Goal: Task Accomplishment & Management: Manage account settings

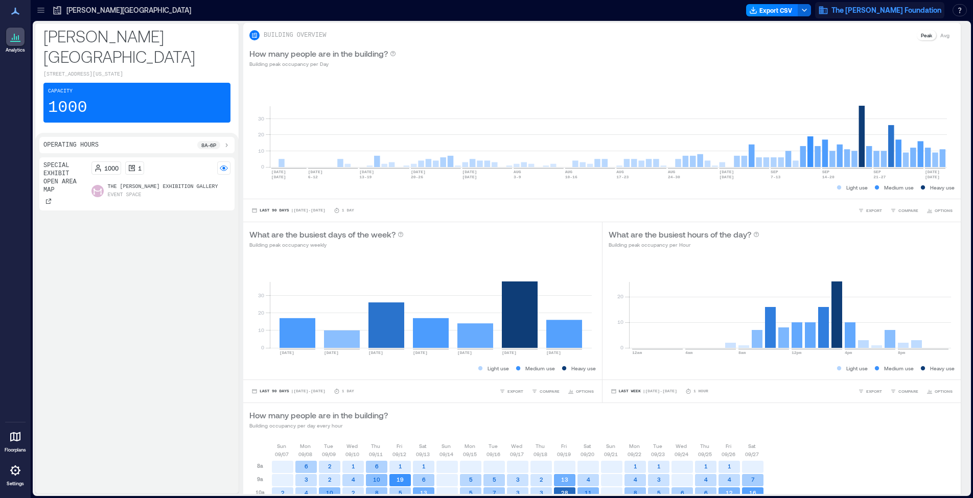
click at [885, 10] on span "The [PERSON_NAME] Foundation" at bounding box center [886, 10] width 110 height 10
click at [19, 477] on div at bounding box center [15, 470] width 18 height 18
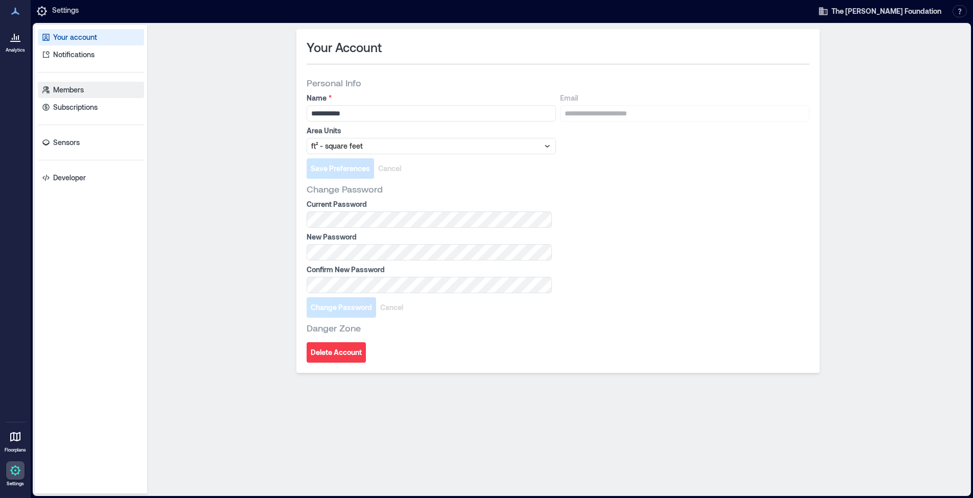
click at [73, 93] on p "Members" at bounding box center [68, 90] width 31 height 10
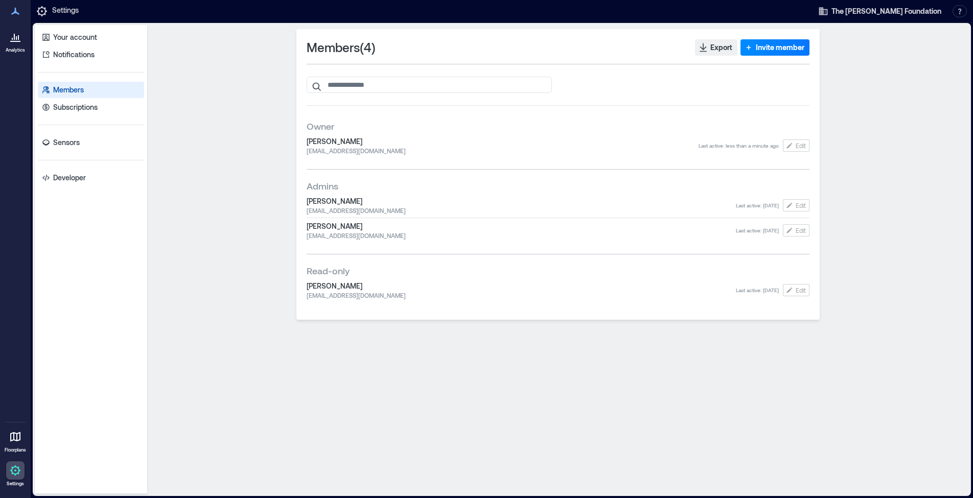
click at [650, 294] on span "[EMAIL_ADDRESS][DOMAIN_NAME]" at bounding box center [520, 295] width 429 height 8
click at [796, 291] on span "Edit" at bounding box center [800, 290] width 10 height 8
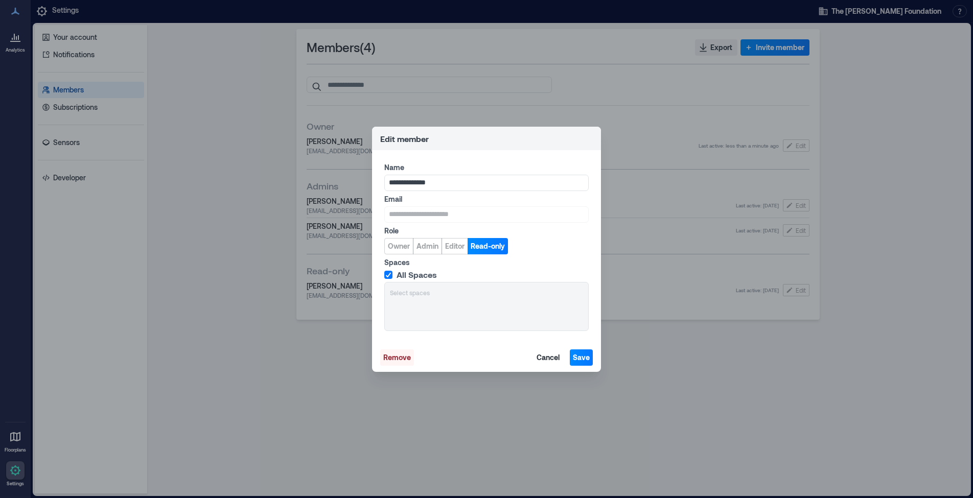
click at [398, 358] on span "Remove" at bounding box center [397, 357] width 28 height 10
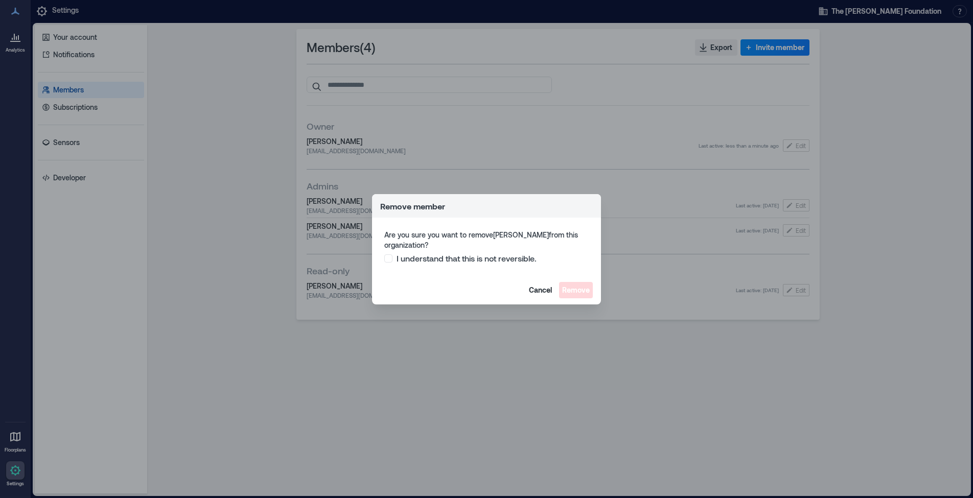
click at [412, 260] on span "I understand that this is not reversible." at bounding box center [466, 258] width 140 height 10
click at [577, 290] on span "Remove" at bounding box center [576, 290] width 28 height 10
